Goal: Transaction & Acquisition: Purchase product/service

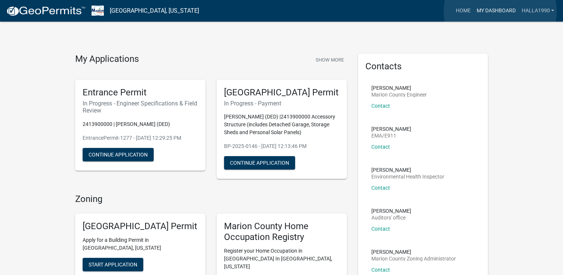
click at [500, 11] on link "My Dashboard" at bounding box center [496, 11] width 45 height 14
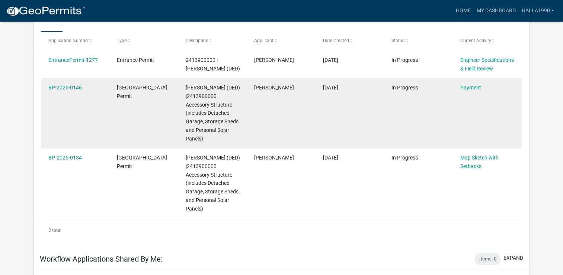
scroll to position [136, 0]
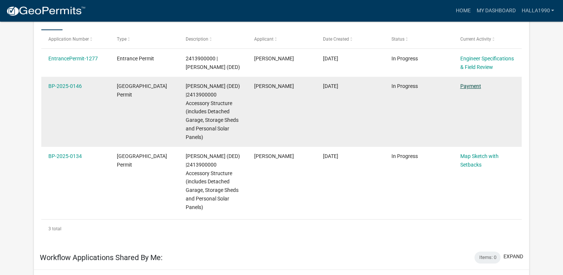
click at [469, 84] on link "Payment" at bounding box center [470, 86] width 21 height 6
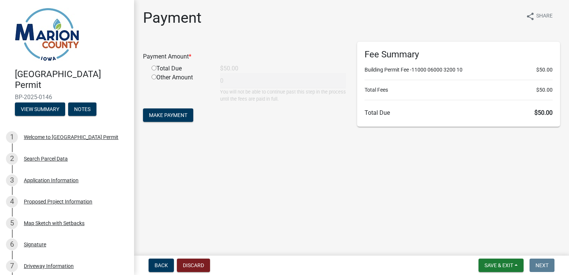
click at [154, 68] on input "radio" at bounding box center [154, 68] width 5 height 5
radio input "true"
type input "50"
click at [182, 117] on span "Make Payment" at bounding box center [168, 115] width 38 height 6
